Goal: Communication & Community: Ask a question

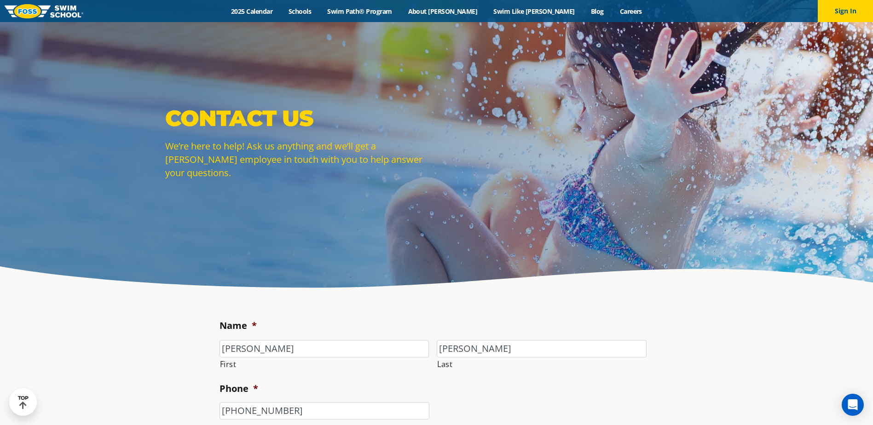
select select "APV"
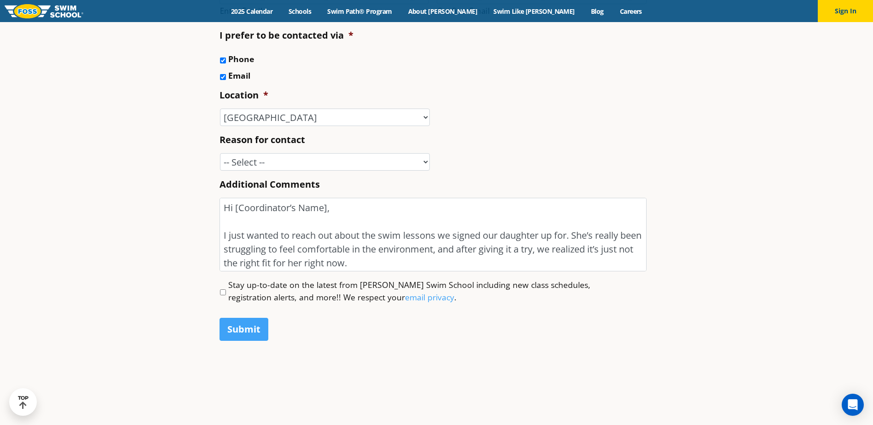
click at [231, 209] on textarea "Hi [Coordinator’s Name], I just wanted to reach out about the swim lessons we s…" at bounding box center [432, 235] width 427 height 74
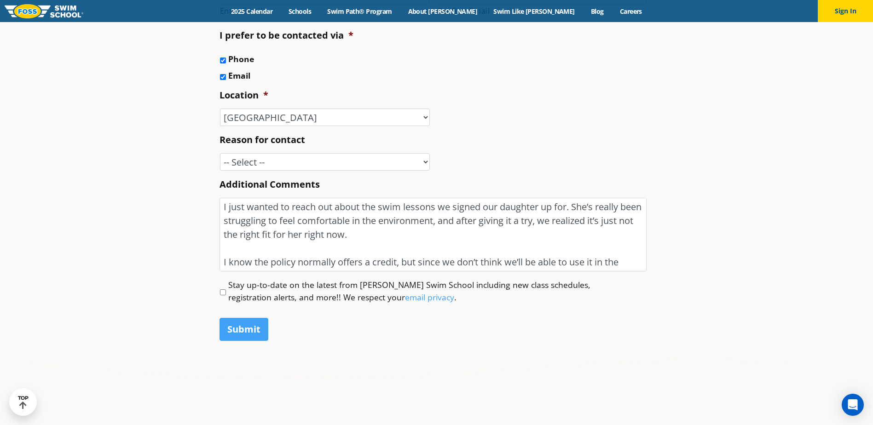
scroll to position [112, 0]
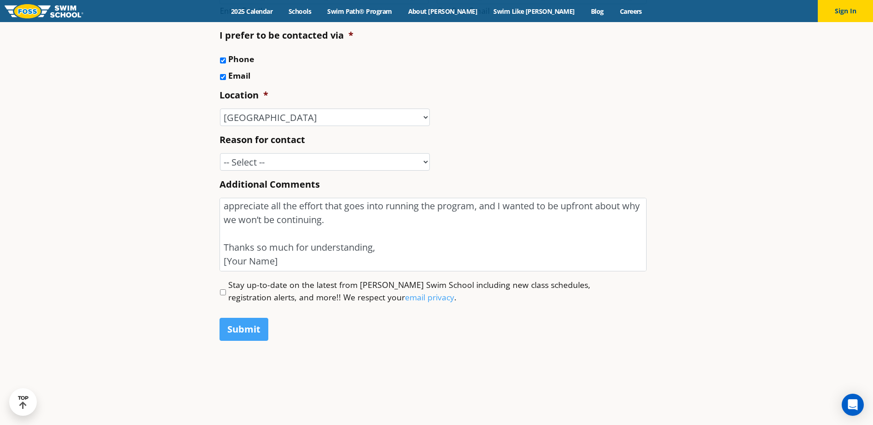
drag, startPoint x: 292, startPoint y: 260, endPoint x: 187, endPoint y: 254, distance: 105.5
click at [187, 254] on section "Name * [PERSON_NAME] First [PERSON_NAME] Last Phone * [PHONE_NUMBER] Email * [P…" at bounding box center [436, 113] width 873 height 551
click at [307, 244] on textarea "Hi, I just wanted to reach out about the swim lessons we signed our daughter up…" at bounding box center [432, 235] width 427 height 74
drag, startPoint x: 280, startPoint y: 263, endPoint x: 223, endPoint y: 260, distance: 57.1
click at [223, 260] on textarea "Hi, I just wanted to reach out about the swim lessons we signed our daughter up…" at bounding box center [432, 235] width 427 height 74
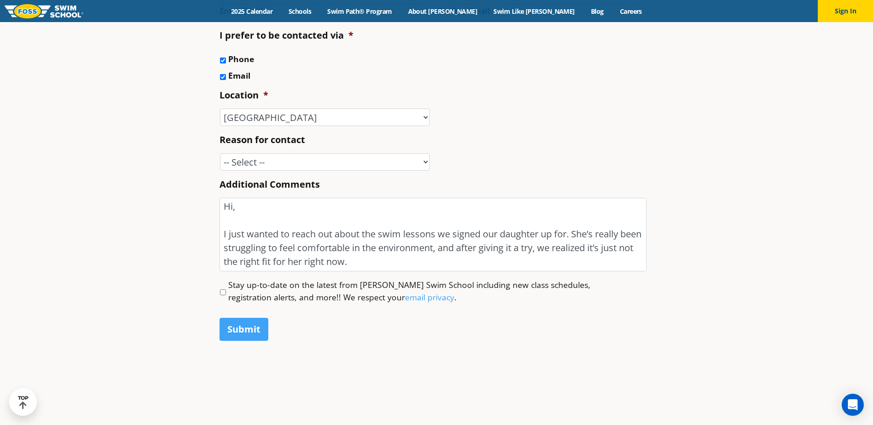
scroll to position [0, 0]
click at [541, 237] on textarea "Hi, I just wanted to reach out about the swim lessons we signed our daughter up…" at bounding box center [432, 235] width 427 height 74
click at [612, 238] on textarea "Hi, I just wanted to reach out about the swim lessons we signed our daughter ([…" at bounding box center [432, 235] width 427 height 74
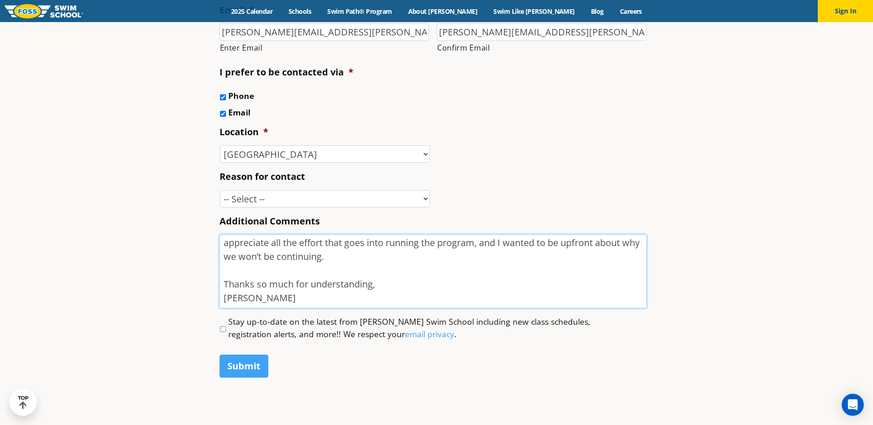
scroll to position [368, 0]
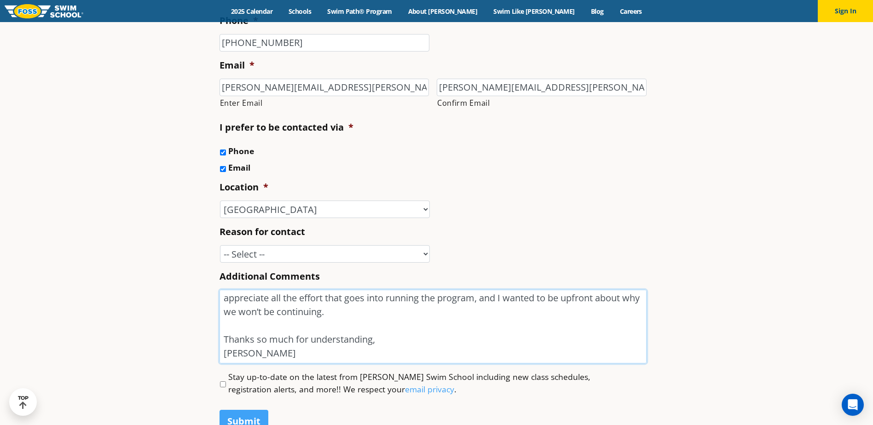
type textarea "Hi, I just wanted to reach out about the swim lessons we signed our daughter ([…"
click at [338, 251] on select "-- Select -- Enrollment issue Program question What level is best for my child?…" at bounding box center [325, 253] width 210 height 17
select select "Other"
click at [220, 245] on select "-- Select -- Enrollment issue Program question What level is best for my child?…" at bounding box center [325, 253] width 210 height 17
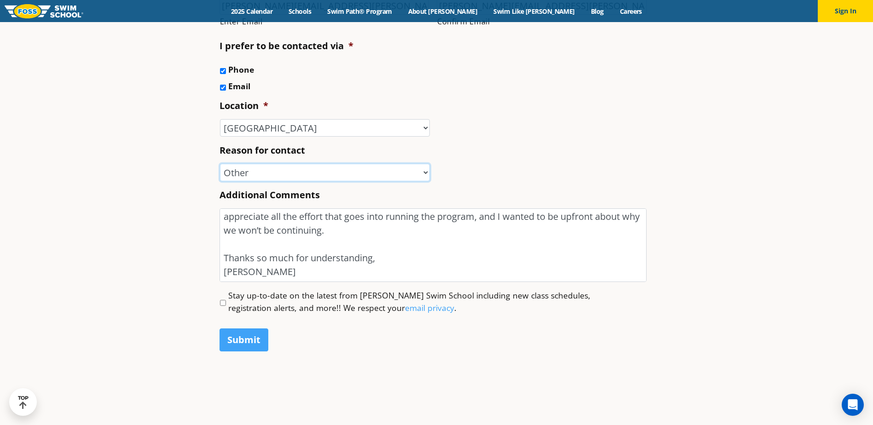
scroll to position [460, 0]
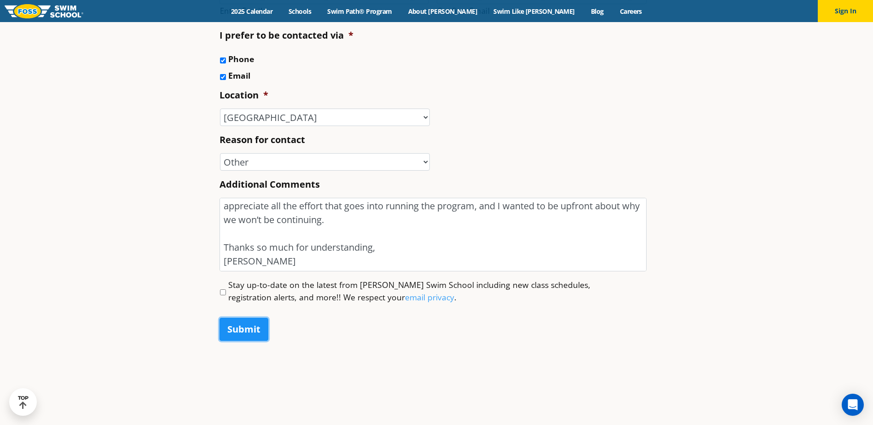
click at [254, 335] on input "Submit" at bounding box center [243, 329] width 49 height 23
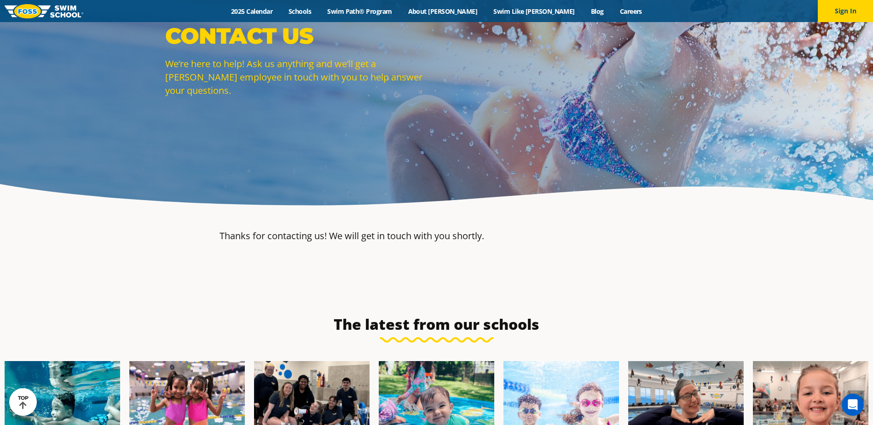
scroll to position [82, 0]
